Goal: Transaction & Acquisition: Subscribe to service/newsletter

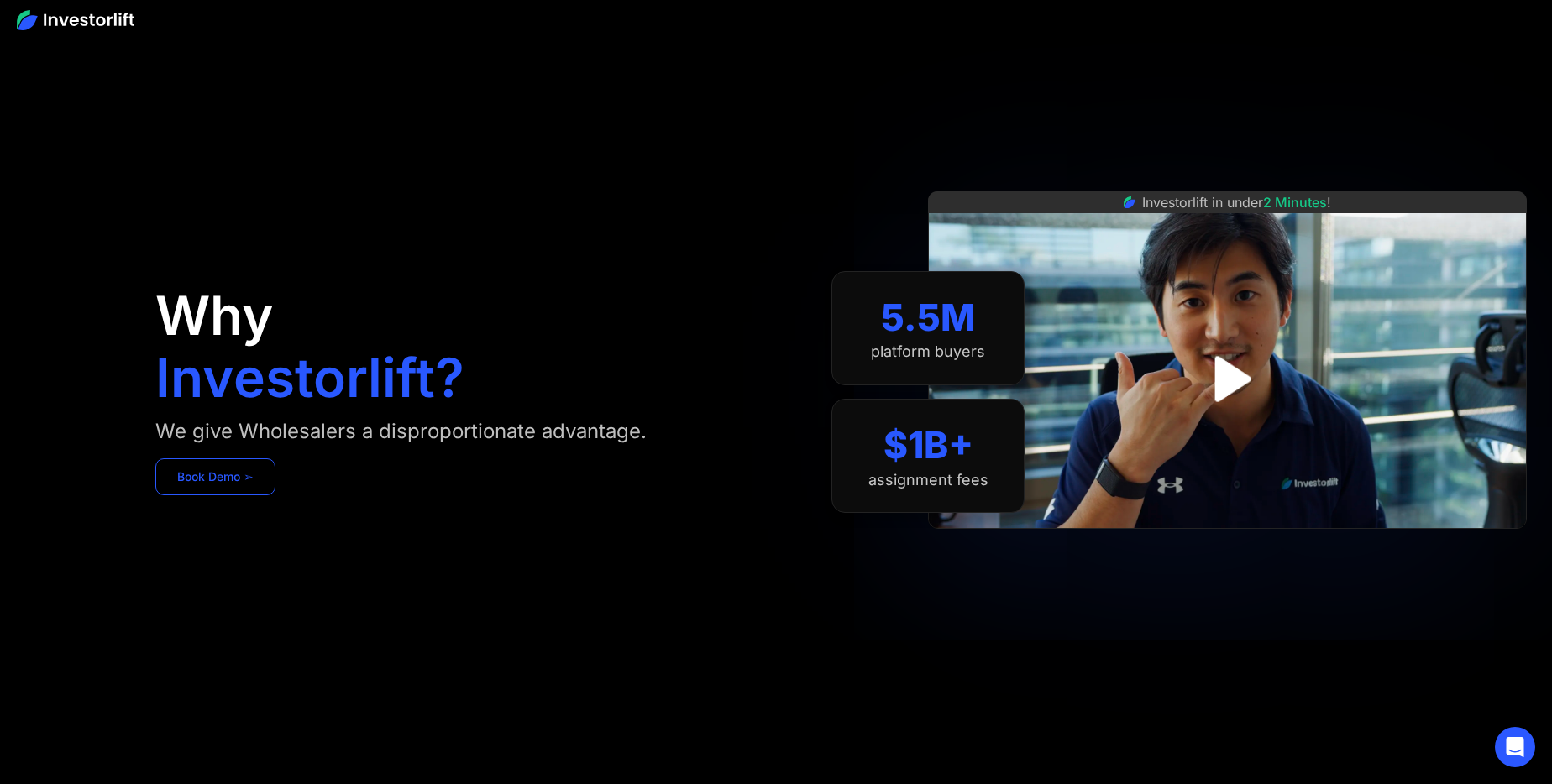
click at [195, 482] on link "Book Demo ➢" at bounding box center [215, 477] width 120 height 37
click at [1234, 375] on img "open lightbox" at bounding box center [1228, 378] width 104 height 104
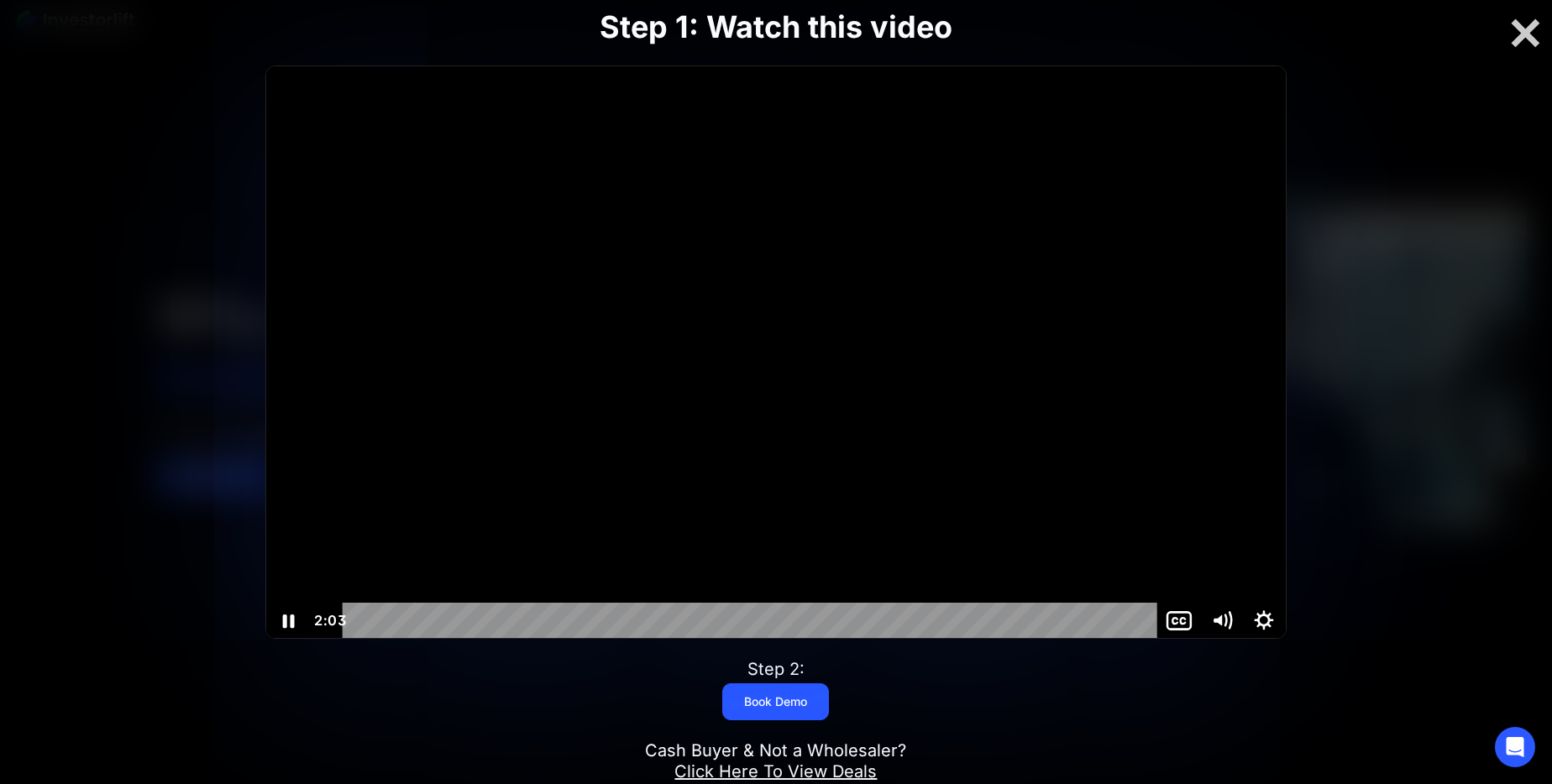
click at [291, 622] on icon "Pause" at bounding box center [288, 621] width 11 height 13
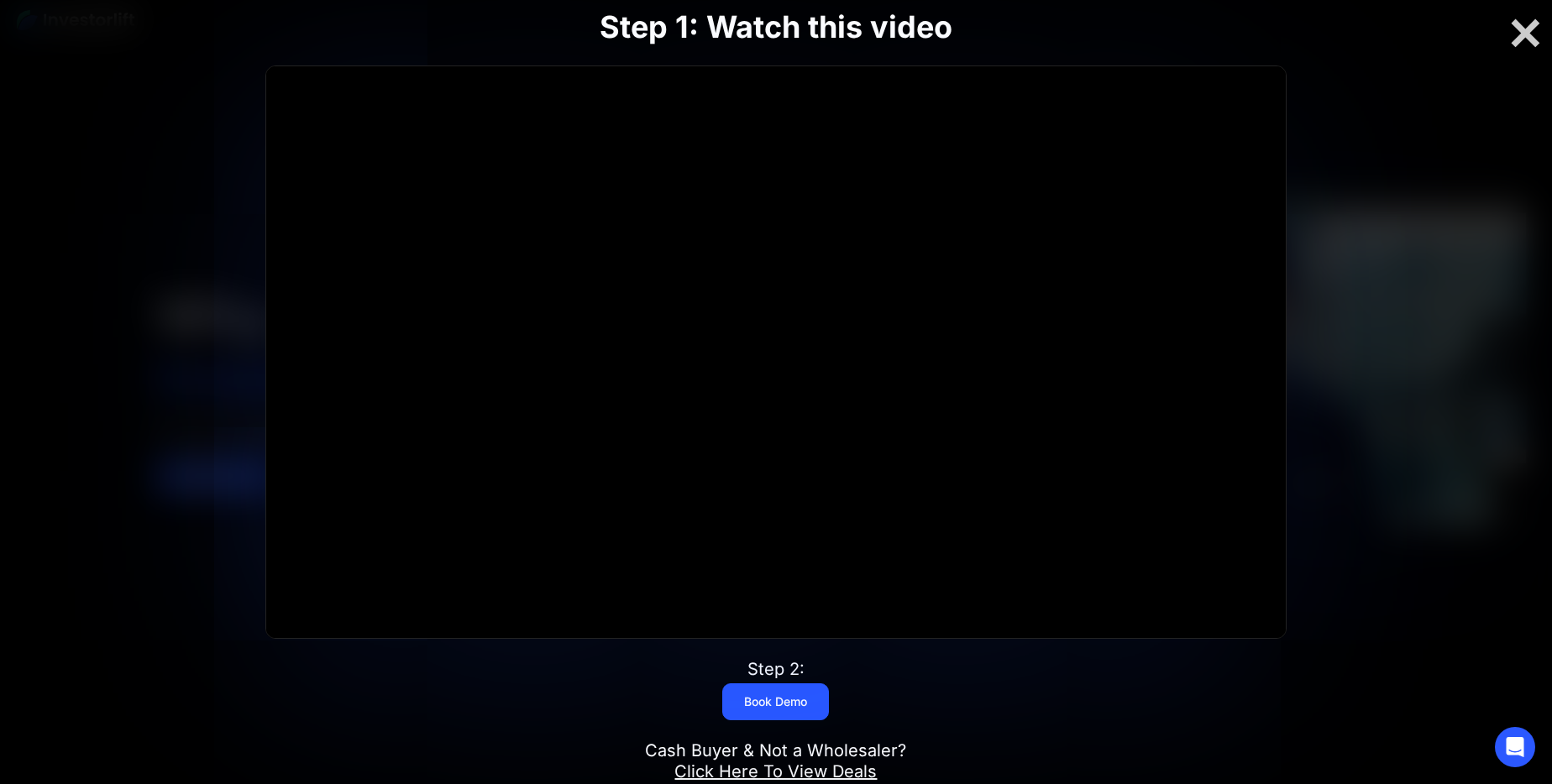
click at [1534, 49] on div at bounding box center [1524, 33] width 53 height 35
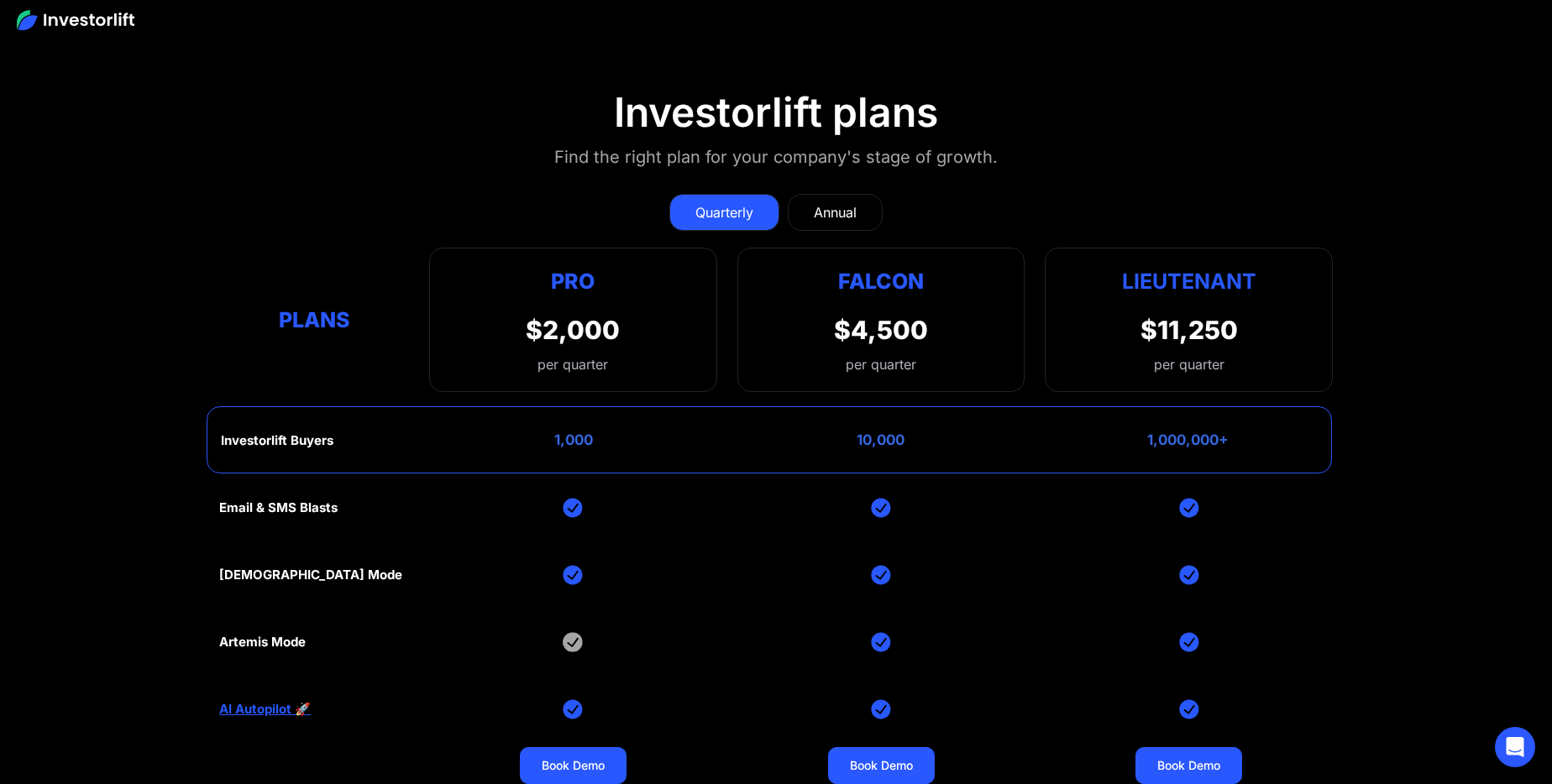
scroll to position [7435, 0]
click at [842, 210] on div "Annual" at bounding box center [835, 212] width 43 height 20
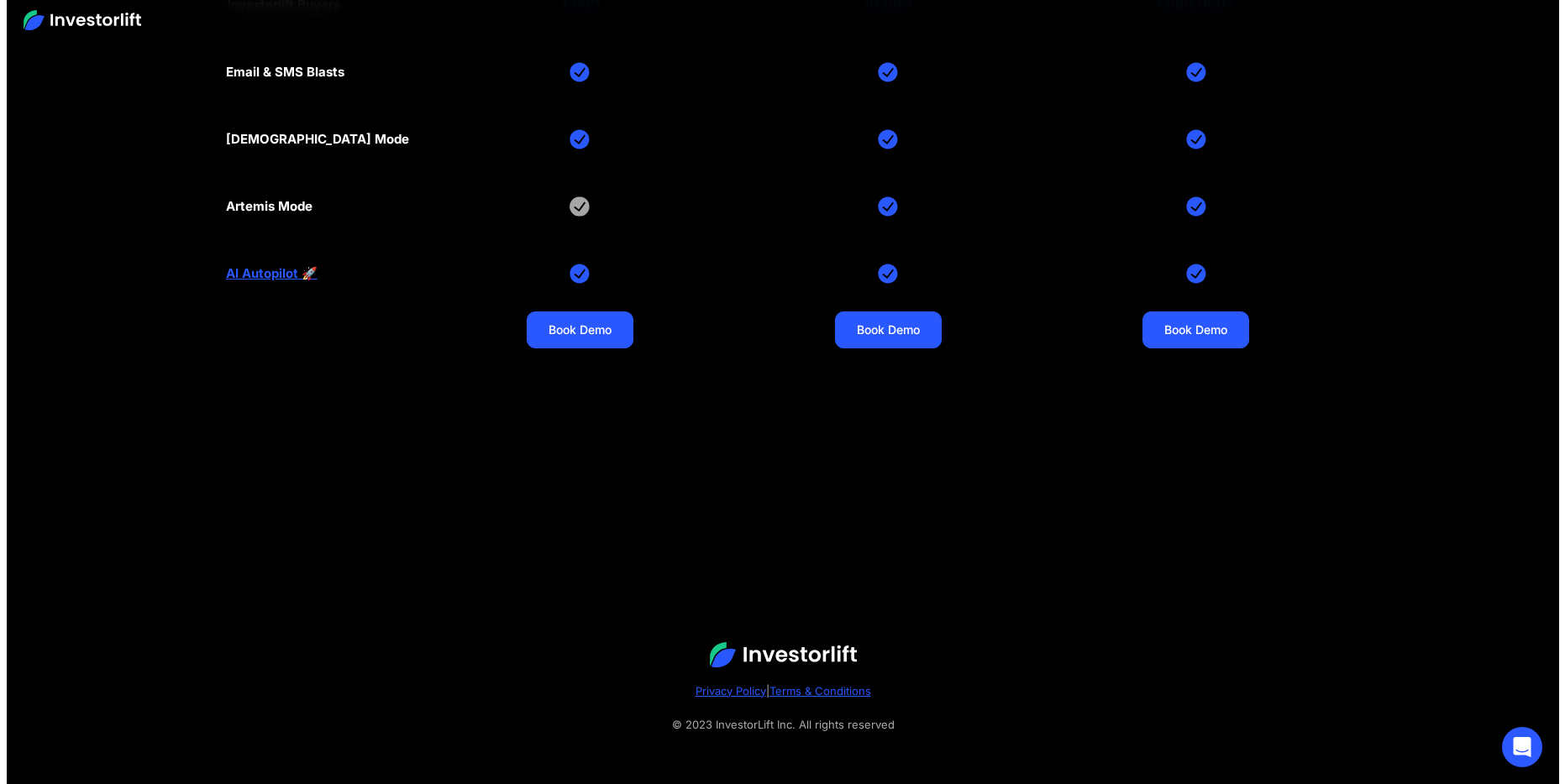
scroll to position [7900, 0]
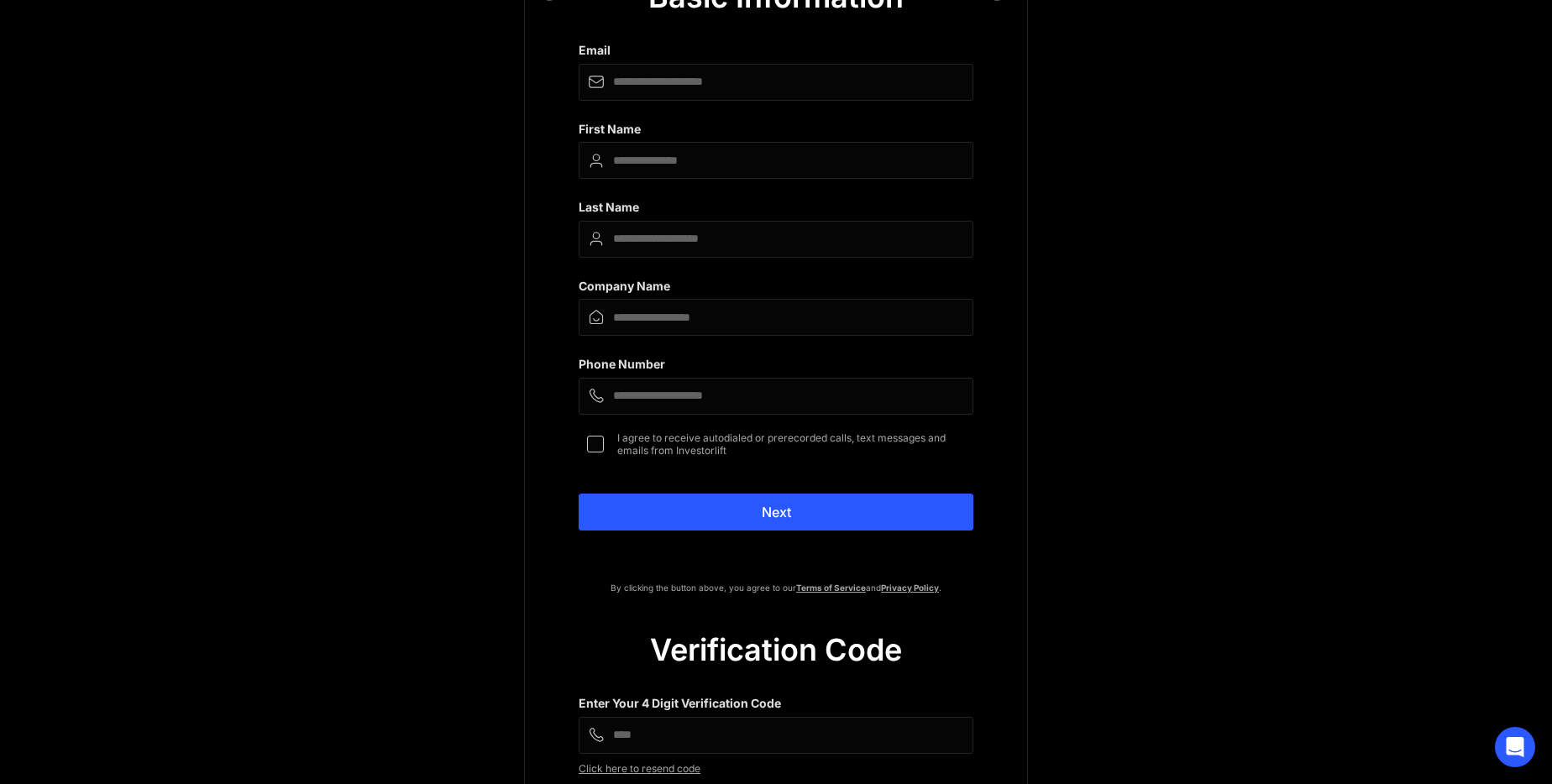
scroll to position [416, 0]
